Goal: Task Accomplishment & Management: Complete application form

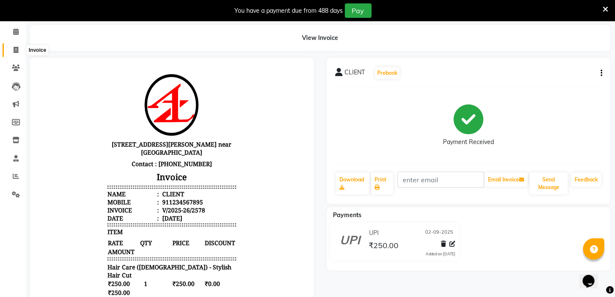
click at [16, 48] on icon at bounding box center [16, 50] width 5 height 6
select select "service"
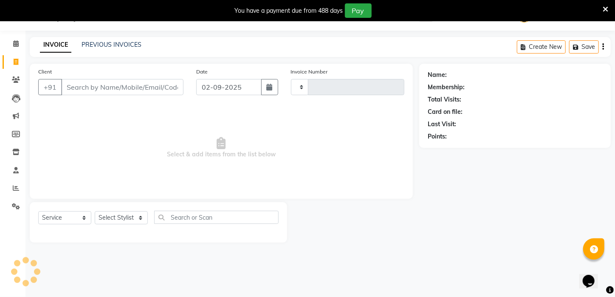
scroll to position [21, 0]
type input "2579"
click at [127, 85] on input "Client" at bounding box center [122, 87] width 122 height 16
select select "4296"
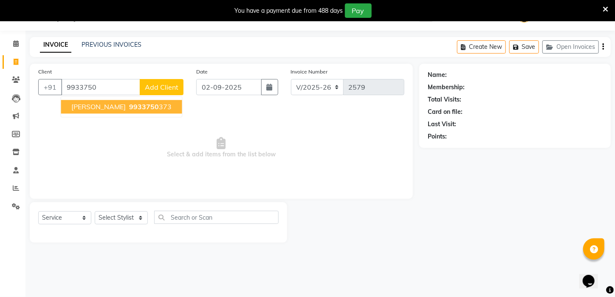
click at [114, 111] on button "[PERSON_NAME] 9933750 373" at bounding box center [121, 107] width 121 height 14
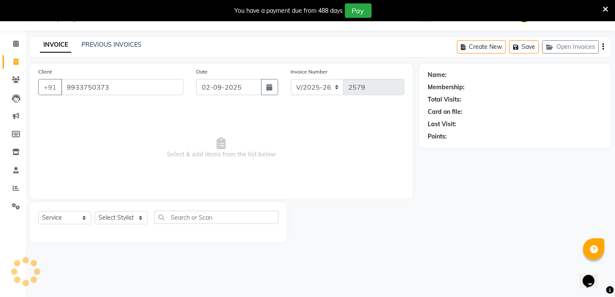
type input "9933750373"
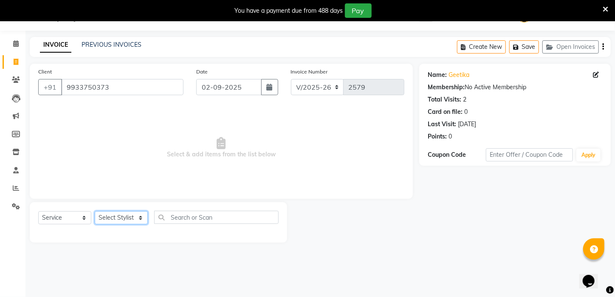
click at [139, 216] on select "Select Stylist [PERSON_NAME] [PERSON_NAME] DEEPIKA [PERSON_NAME] [PERSON_NAME] …" at bounding box center [121, 217] width 53 height 13
select select "23459"
click at [95, 211] on select "Select Stylist [PERSON_NAME] [PERSON_NAME] DEEPIKA [PERSON_NAME] [PERSON_NAME] …" at bounding box center [121, 217] width 53 height 13
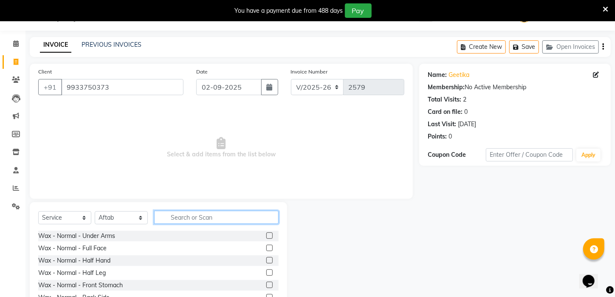
click at [220, 220] on input "text" at bounding box center [216, 217] width 124 height 13
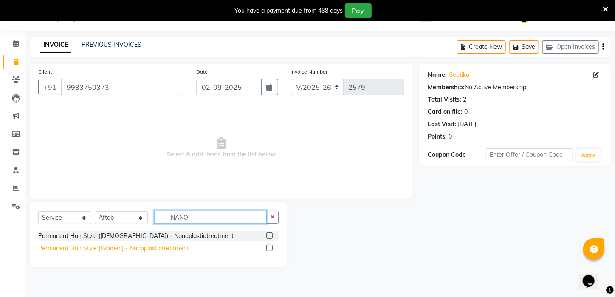
type input "NANO"
click at [161, 249] on div "Permanent Hair Style (Women) - Nanoplastiatreatment" at bounding box center [113, 248] width 151 height 9
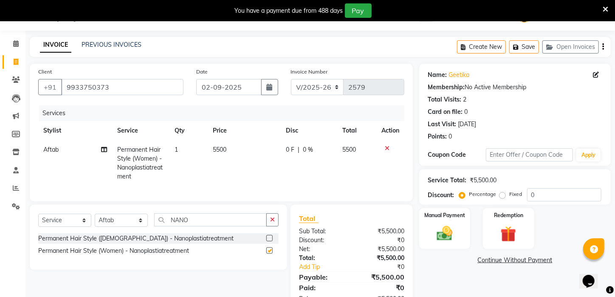
checkbox input "false"
click at [224, 152] on span "5500" at bounding box center [220, 150] width 14 height 8
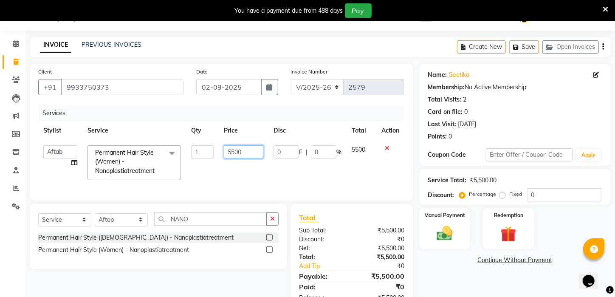
drag, startPoint x: 249, startPoint y: 150, endPoint x: 211, endPoint y: 150, distance: 37.8
click at [211, 150] on tr "[PERSON_NAME] [PERSON_NAME] DEEPIKA [PERSON_NAME] [PERSON_NAME] kharagpur Mahad…" at bounding box center [221, 162] width 366 height 45
type input "8500"
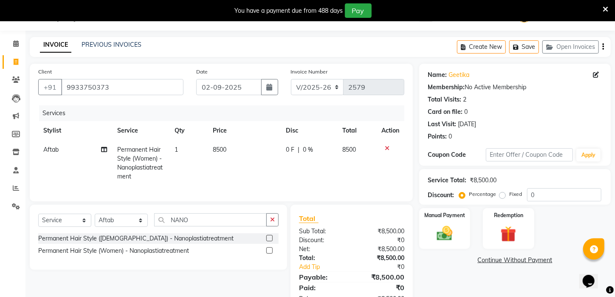
click at [249, 172] on td "8500" at bounding box center [244, 163] width 73 height 46
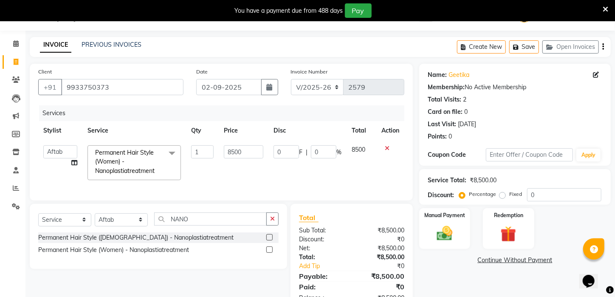
click at [305, 123] on th "Disc" at bounding box center [307, 130] width 78 height 19
click at [449, 240] on img at bounding box center [445, 233] width 27 height 19
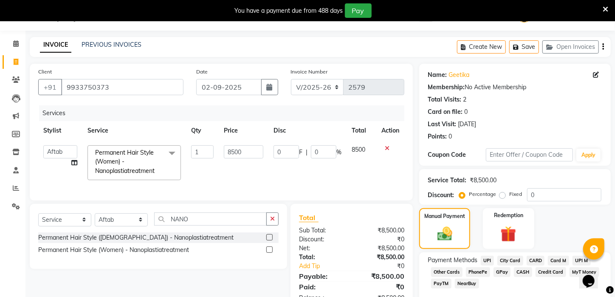
scroll to position [67, 0]
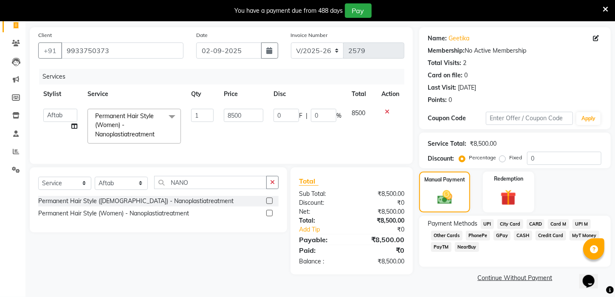
click at [485, 224] on span "UPI" at bounding box center [487, 224] width 13 height 10
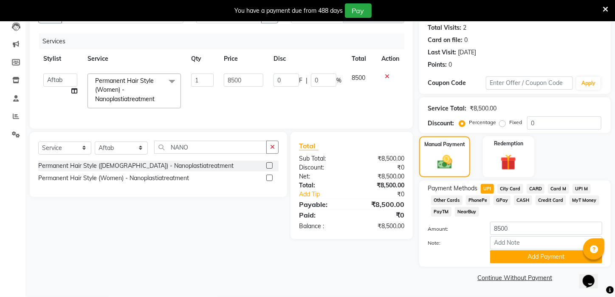
scroll to position [102, 0]
click at [565, 257] on button "Add Payment" at bounding box center [546, 256] width 112 height 13
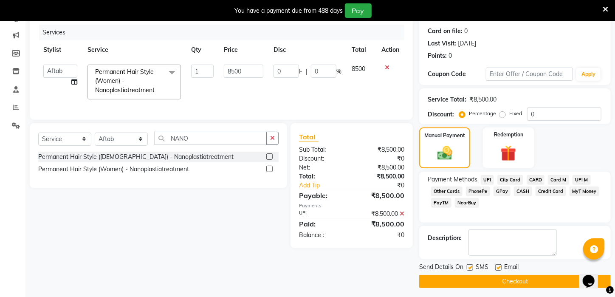
click at [549, 288] on button "Checkout" at bounding box center [515, 281] width 192 height 13
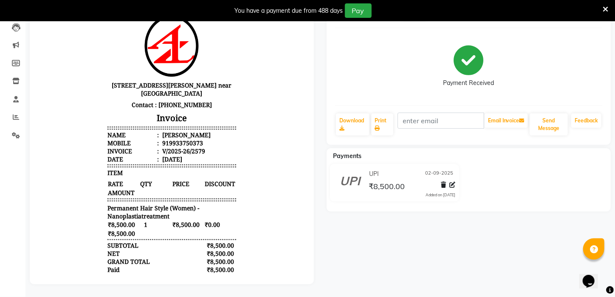
click at [472, 252] on div "[PERSON_NAME] Prebook Payment Received Download Print Email Invoice Send Messag…" at bounding box center [468, 141] width 297 height 285
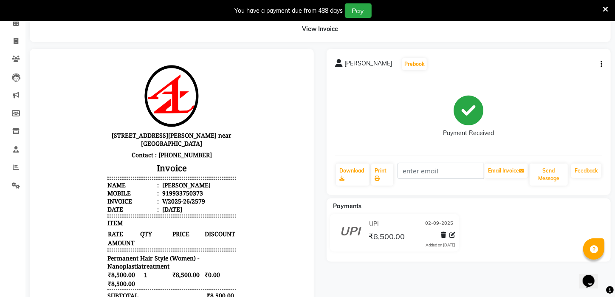
scroll to position [34, 0]
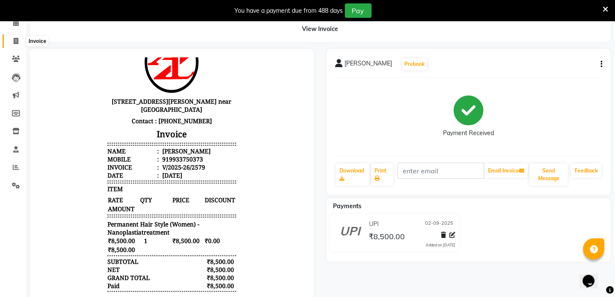
click at [16, 43] on icon at bounding box center [16, 41] width 5 height 6
select select "service"
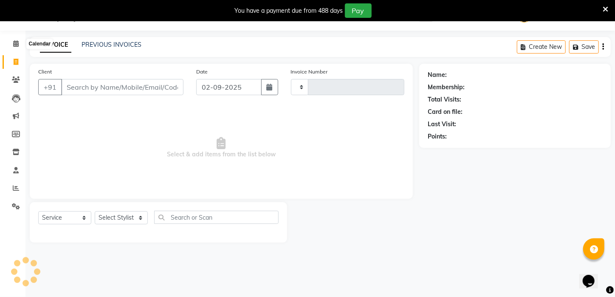
scroll to position [21, 0]
type input "2580"
select select "4296"
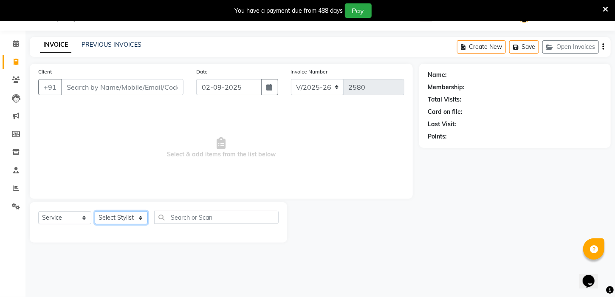
click at [145, 216] on select "Select Stylist [PERSON_NAME] [PERSON_NAME] DEEPIKA [PERSON_NAME] [PERSON_NAME] …" at bounding box center [121, 217] width 53 height 13
click at [203, 181] on span "Select & add items from the list below" at bounding box center [221, 147] width 366 height 85
click at [114, 48] on link "PREVIOUS INVOICES" at bounding box center [112, 45] width 60 height 8
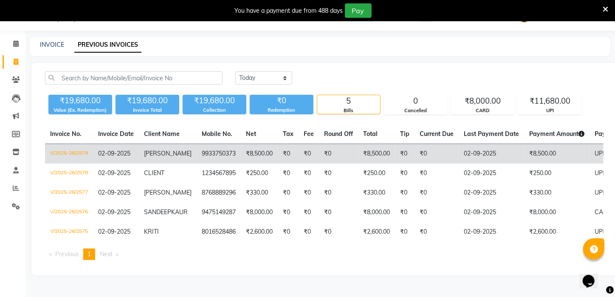
click at [205, 153] on td "9933750373" at bounding box center [219, 154] width 44 height 20
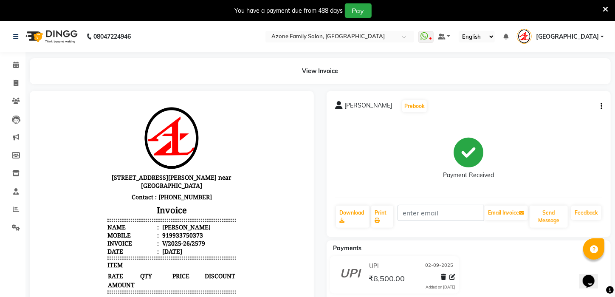
click at [602, 107] on icon "button" at bounding box center [602, 106] width 2 height 0
click at [547, 122] on div "Edit Invoice" at bounding box center [559, 117] width 58 height 11
select select "service"
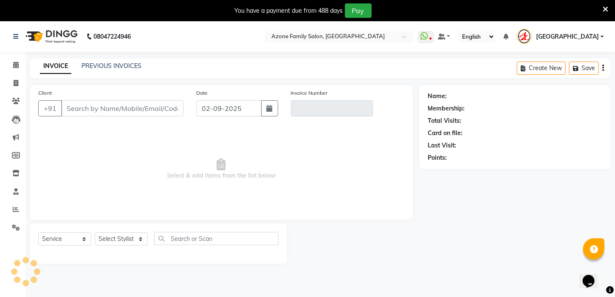
scroll to position [21, 0]
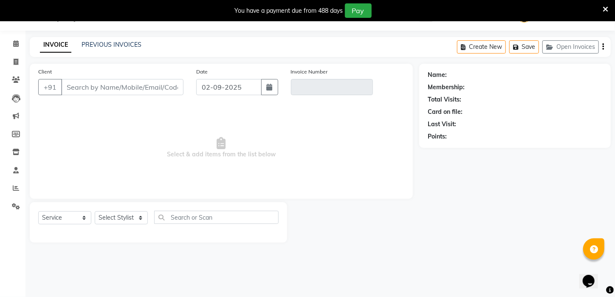
type input "9933750373"
type input "V/2025-26/2579"
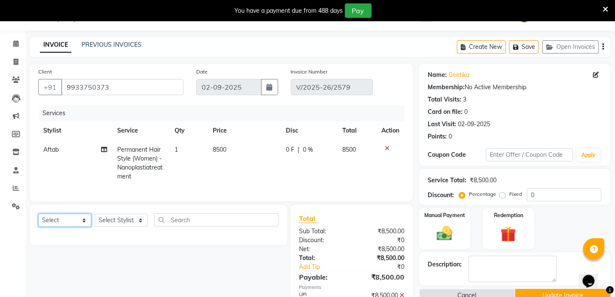
click at [63, 227] on select "Select Service Product Membership Package Voucher Prepaid Gift Card" at bounding box center [64, 220] width 53 height 13
select select "service"
click at [38, 220] on select "Select Service Product Membership Package Voucher Prepaid Gift Card" at bounding box center [64, 220] width 53 height 13
click at [126, 227] on select "Select Stylist [PERSON_NAME] [PERSON_NAME] DEEPIKA [PERSON_NAME] [PERSON_NAME] …" at bounding box center [121, 220] width 53 height 13
select select "83601"
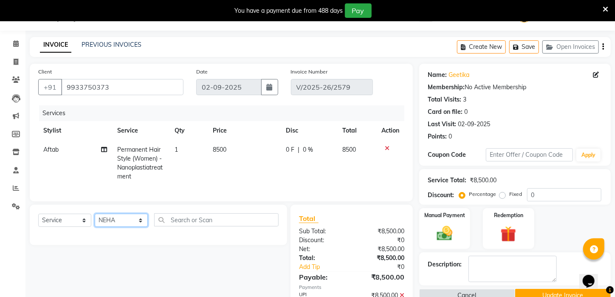
click at [95, 220] on select "Select Stylist [PERSON_NAME] [PERSON_NAME] DEEPIKA [PERSON_NAME] [PERSON_NAME] …" at bounding box center [121, 220] width 53 height 13
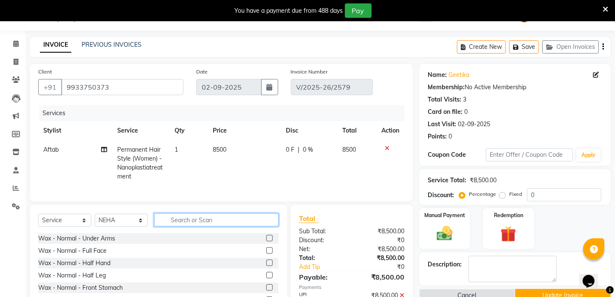
click at [198, 226] on input "text" at bounding box center [216, 219] width 124 height 13
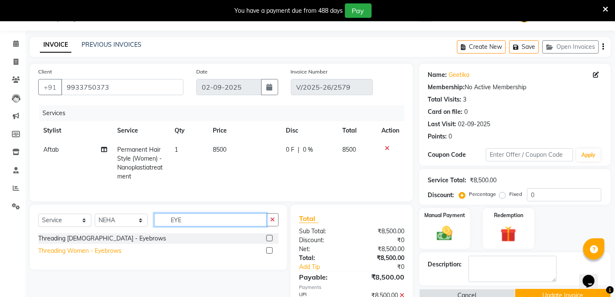
type input "EYE"
click at [83, 255] on div "Threading Women - Eyebrows" at bounding box center [79, 250] width 83 height 9
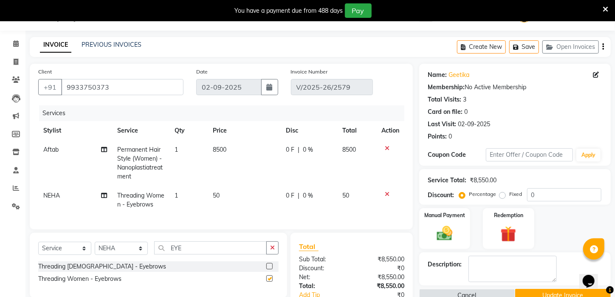
checkbox input "false"
drag, startPoint x: 190, startPoint y: 254, endPoint x: 60, endPoint y: 253, distance: 130.0
click at [60, 253] on div "Select Service Product Membership Package Voucher Prepaid Gift Card Select Styl…" at bounding box center [158, 251] width 240 height 20
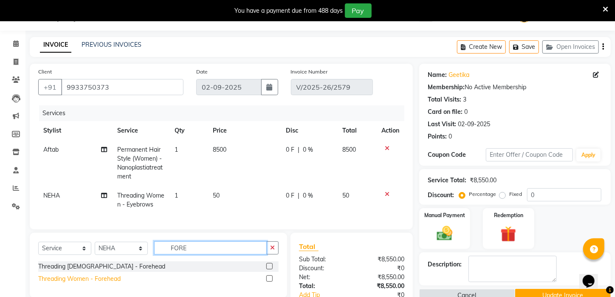
type input "FORE"
click at [76, 283] on div "Threading Women - Forehead" at bounding box center [79, 278] width 82 height 9
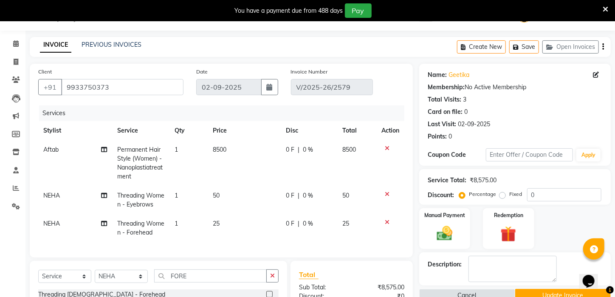
checkbox input "false"
drag, startPoint x: 209, startPoint y: 286, endPoint x: 141, endPoint y: 283, distance: 68.0
click at [141, 283] on div "Select Service Product Membership Package Voucher Prepaid Gift Card Select Styl…" at bounding box center [158, 279] width 240 height 20
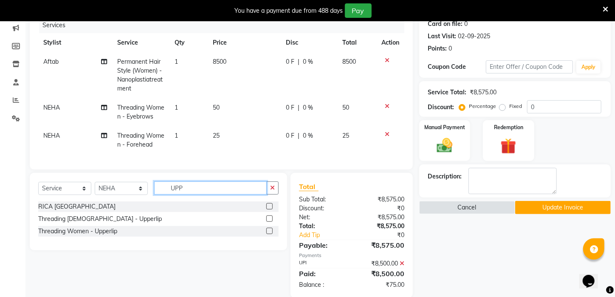
scroll to position [114, 0]
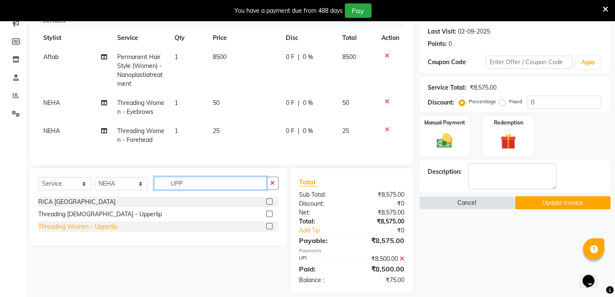
type input "UPP"
click at [107, 231] on div "Threading Women - Upperlip" at bounding box center [77, 226] width 79 height 9
checkbox input "false"
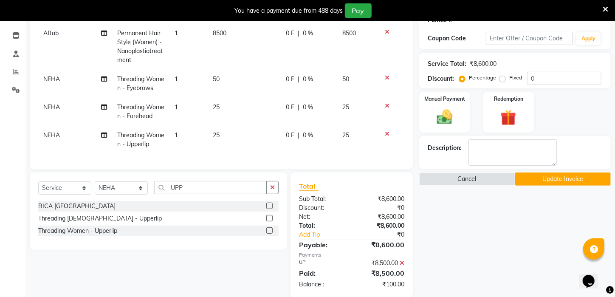
scroll to position [156, 0]
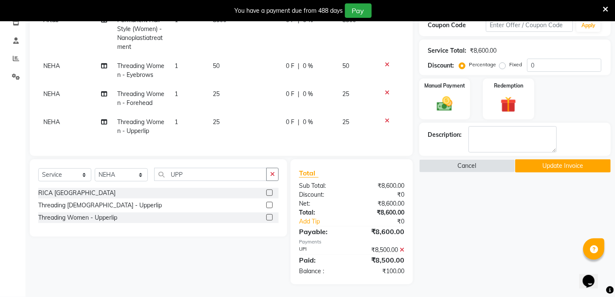
click at [402, 249] on icon at bounding box center [402, 250] width 5 height 6
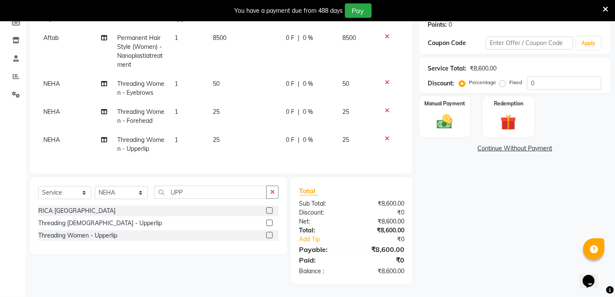
scroll to position [139, 0]
click at [429, 115] on div "Manual Payment" at bounding box center [444, 117] width 53 height 42
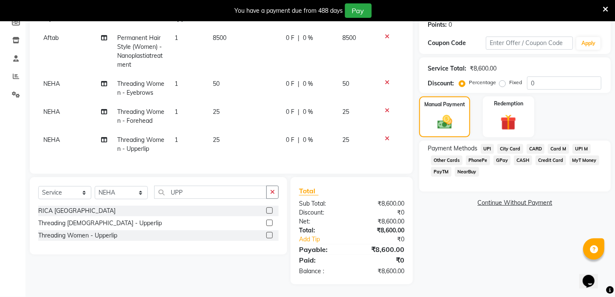
click at [490, 152] on span "UPI" at bounding box center [487, 149] width 13 height 10
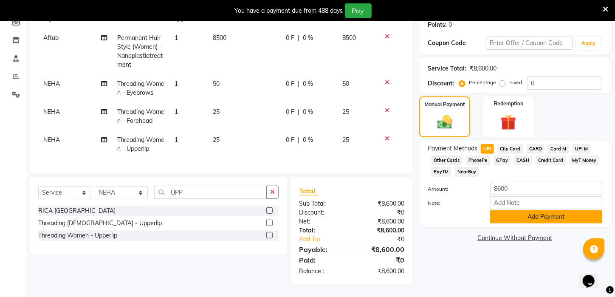
click at [518, 217] on button "Add Payment" at bounding box center [546, 216] width 112 height 13
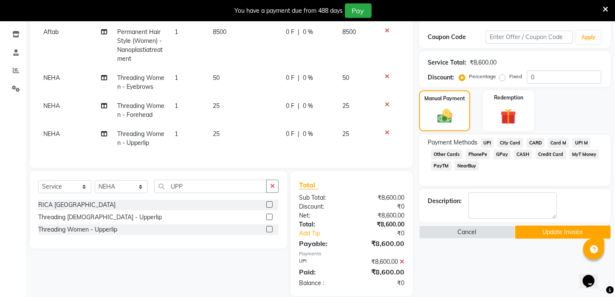
click at [542, 234] on button "Update Invoice" at bounding box center [563, 232] width 96 height 13
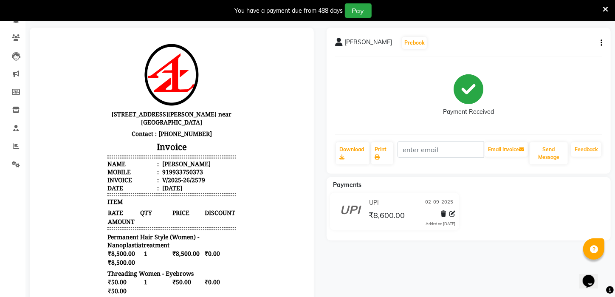
scroll to position [54, 0]
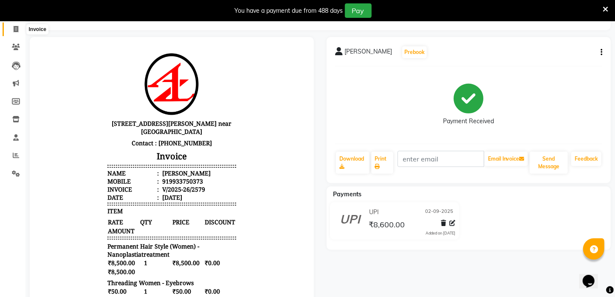
click at [15, 29] on icon at bounding box center [16, 29] width 5 height 6
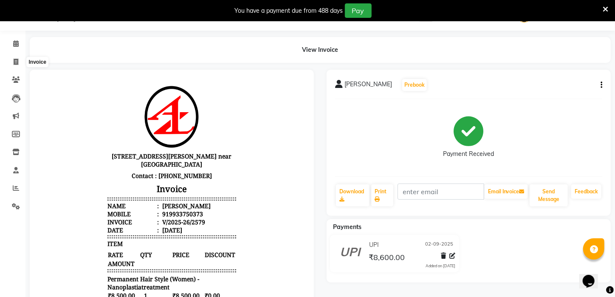
select select "service"
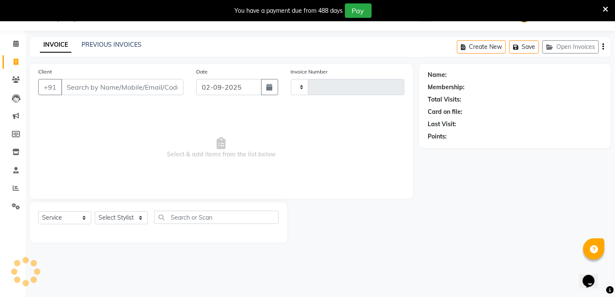
type input "2580"
select select "4296"
click at [117, 45] on link "PREVIOUS INVOICES" at bounding box center [112, 45] width 60 height 8
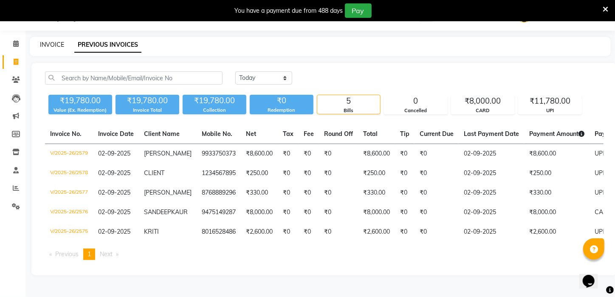
click at [54, 45] on link "INVOICE" at bounding box center [52, 45] width 24 height 8
select select "service"
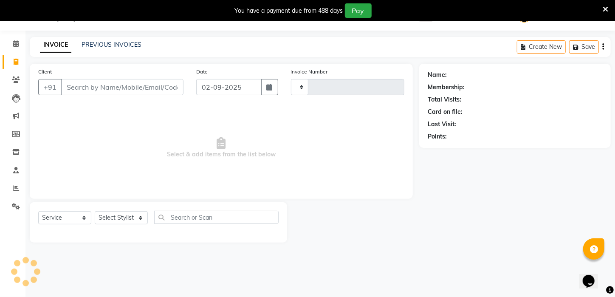
type input "2580"
select select "4296"
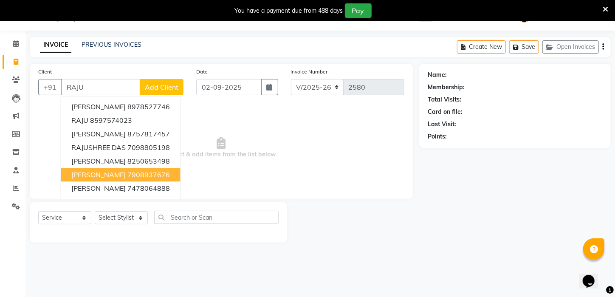
click at [92, 172] on span "SK RAju" at bounding box center [98, 174] width 55 height 8
type input "7908937676"
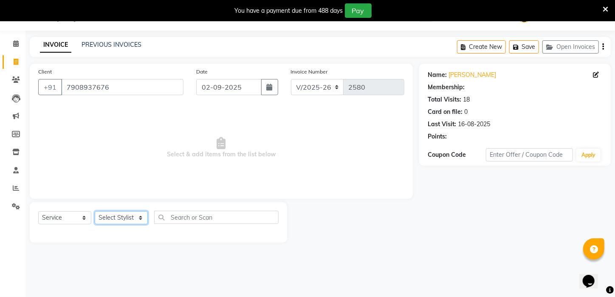
click at [130, 222] on select "Select Stylist [PERSON_NAME] [PERSON_NAME] DEEPIKA [PERSON_NAME] [PERSON_NAME] …" at bounding box center [121, 217] width 53 height 13
select select "83601"
click at [95, 211] on select "Select Stylist [PERSON_NAME] [PERSON_NAME] DEEPIKA [PERSON_NAME] [PERSON_NAME] …" at bounding box center [121, 217] width 53 height 13
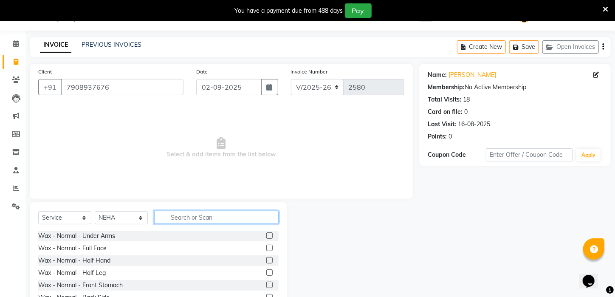
click at [199, 220] on input "text" at bounding box center [216, 217] width 124 height 13
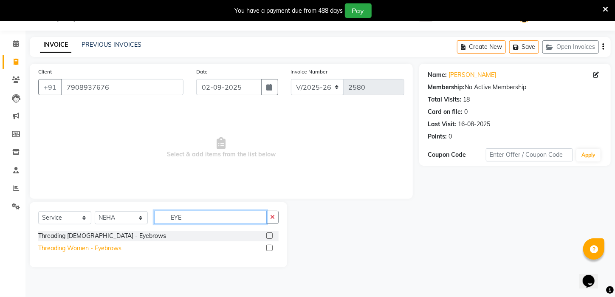
type input "EYE"
click at [105, 247] on div "Threading Women - Eyebrows" at bounding box center [79, 248] width 83 height 9
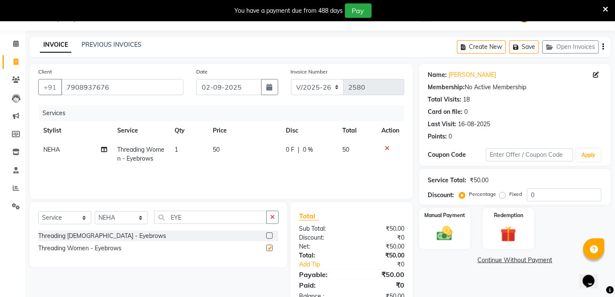
checkbox input "false"
drag, startPoint x: 204, startPoint y: 220, endPoint x: 116, endPoint y: 223, distance: 88.4
click at [116, 223] on div "Select Service Product Membership Package Voucher Prepaid Gift Card Select Styl…" at bounding box center [158, 221] width 240 height 20
type input "FORE"
click at [99, 249] on div "Threading Women - Forehead" at bounding box center [79, 248] width 82 height 9
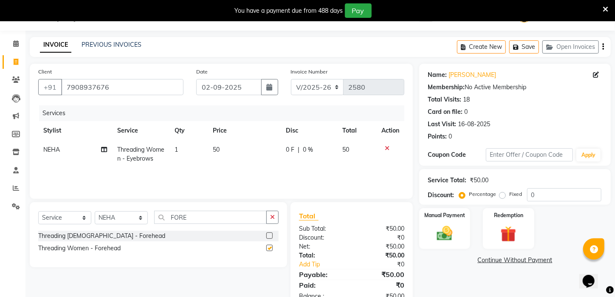
checkbox input "false"
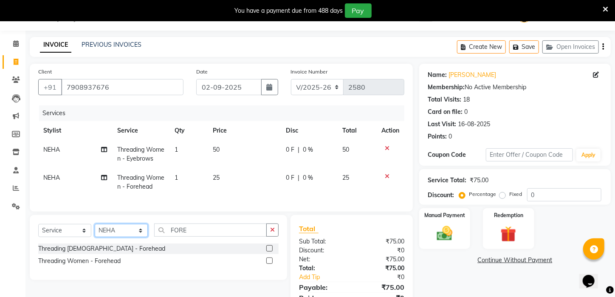
click at [119, 234] on select "Select Stylist [PERSON_NAME] [PERSON_NAME] DEEPIKA [PERSON_NAME] [PERSON_NAME] …" at bounding box center [121, 230] width 53 height 13
select select "25302"
click at [95, 230] on select "Select Stylist [PERSON_NAME] [PERSON_NAME] DEEPIKA [PERSON_NAME] [PERSON_NAME] …" at bounding box center [121, 230] width 53 height 13
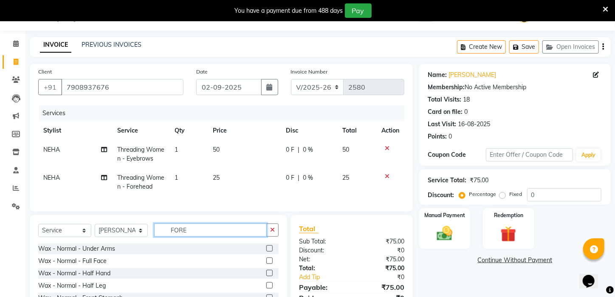
drag, startPoint x: 214, startPoint y: 232, endPoint x: 127, endPoint y: 237, distance: 86.4
click at [127, 237] on div "Select Service Product Membership Package Voucher Prepaid Gift Card Select Styl…" at bounding box center [158, 233] width 240 height 20
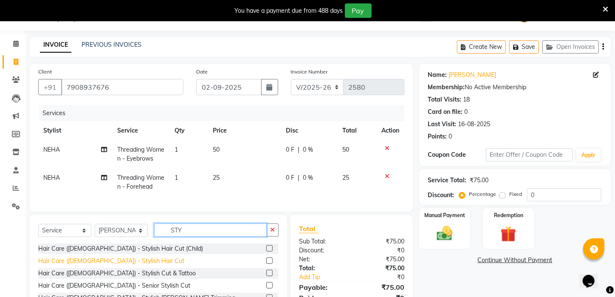
type input "STY"
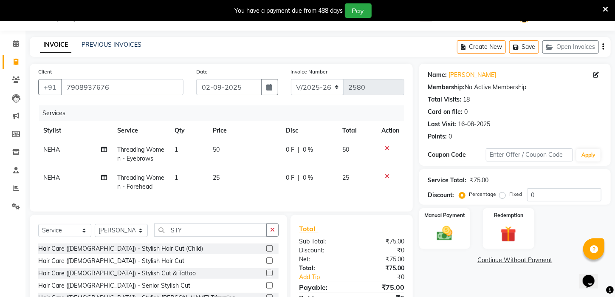
drag, startPoint x: 79, startPoint y: 268, endPoint x: 164, endPoint y: 234, distance: 92.1
click at [79, 266] on div "Hair Care ([DEMOGRAPHIC_DATA]) - Stylish Hair Cut" at bounding box center [111, 261] width 146 height 9
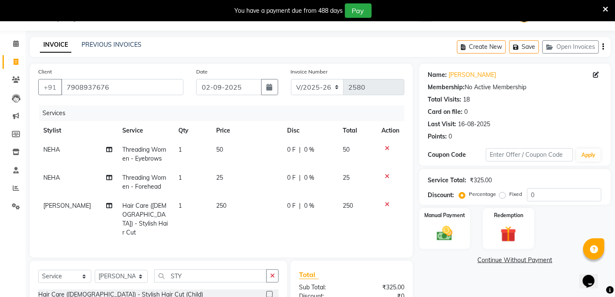
checkbox input "false"
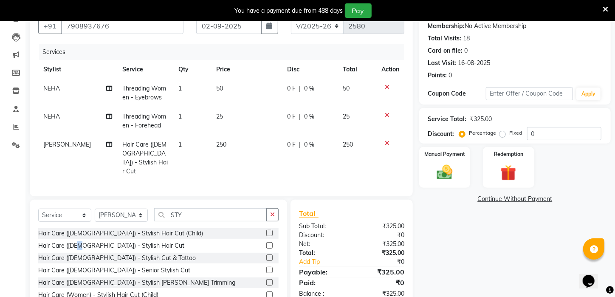
scroll to position [92, 0]
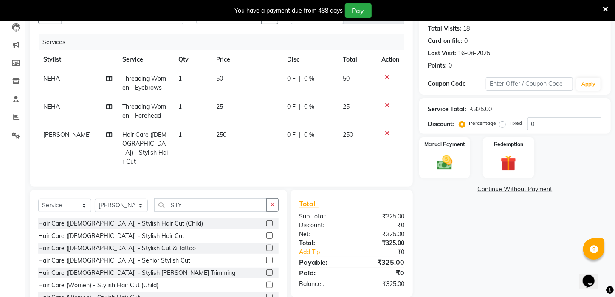
drag, startPoint x: 118, startPoint y: 259, endPoint x: 178, endPoint y: 242, distance: 62.4
click at [121, 268] on div "Hair Care ([DEMOGRAPHIC_DATA]) - Stylish [PERSON_NAME] Trimming" at bounding box center [136, 272] width 197 height 9
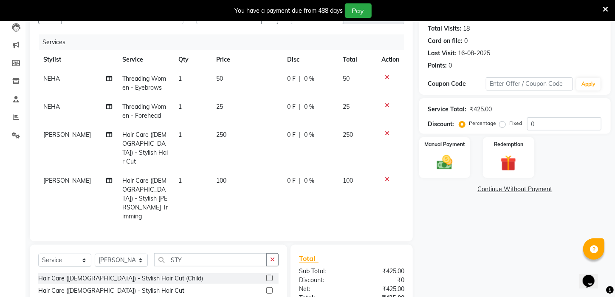
checkbox input "false"
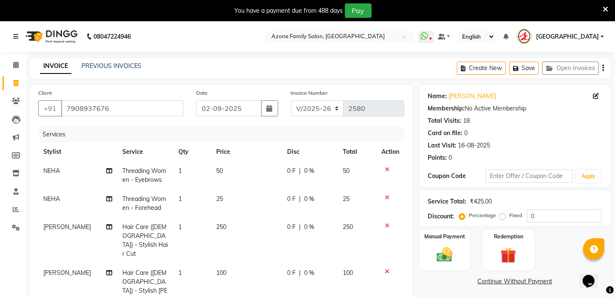
scroll to position [74, 0]
click at [457, 264] on img at bounding box center [445, 255] width 27 height 19
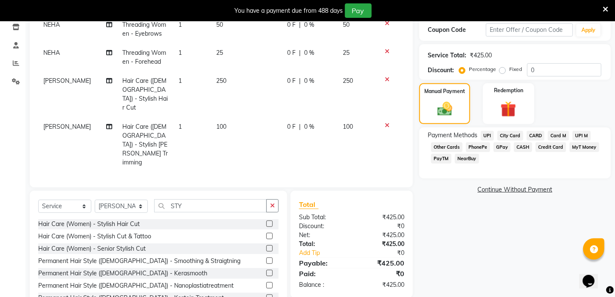
scroll to position [149, 0]
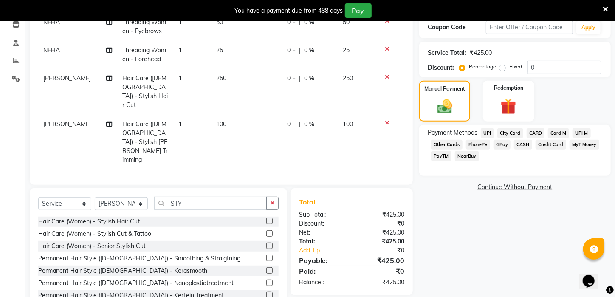
click at [489, 138] on span "UPI" at bounding box center [487, 133] width 13 height 10
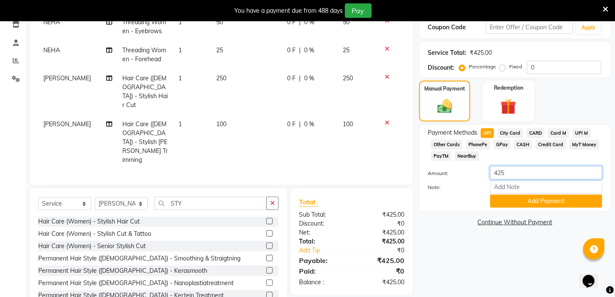
click at [499, 179] on input "425" at bounding box center [546, 172] width 112 height 13
type input "25"
click at [521, 208] on button "Add Payment" at bounding box center [546, 201] width 112 height 13
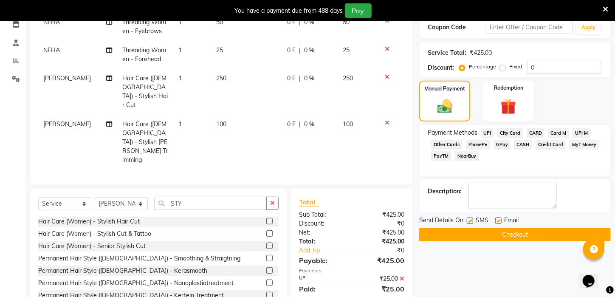
drag, startPoint x: 528, startPoint y: 150, endPoint x: 528, endPoint y: 157, distance: 7.2
click at [528, 150] on span "CASH" at bounding box center [523, 145] width 18 height 10
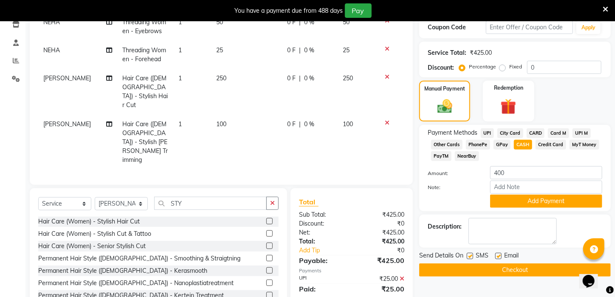
click at [533, 208] on button "Add Payment" at bounding box center [546, 201] width 112 height 13
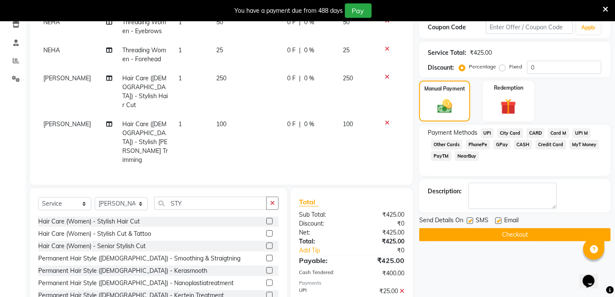
click at [534, 241] on button "Checkout" at bounding box center [515, 234] width 192 height 13
